Goal: Transaction & Acquisition: Download file/media

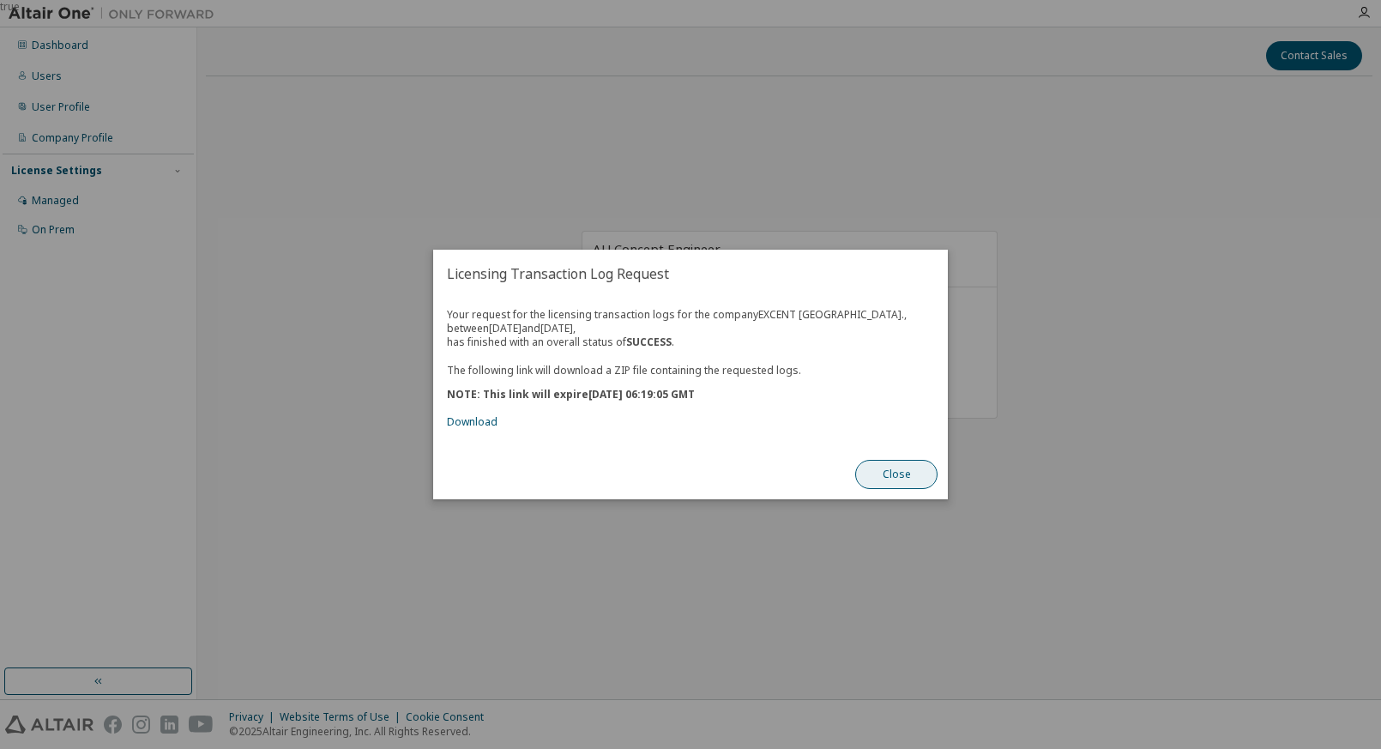
click at [895, 473] on button "Close" at bounding box center [896, 474] width 82 height 29
click at [470, 424] on link "Download" at bounding box center [472, 421] width 51 height 15
click at [899, 476] on button "Close" at bounding box center [896, 474] width 82 height 29
